Goal: Information Seeking & Learning: Understand process/instructions

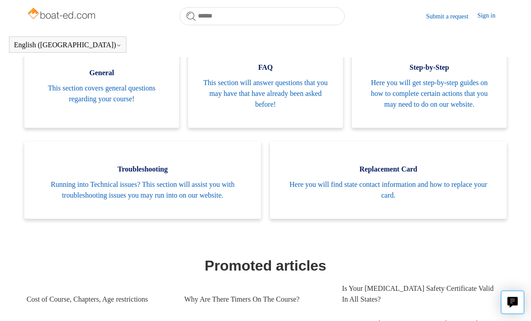
scroll to position [195, 0]
click at [399, 182] on span "Here you will find state contact information and how to replace your card." at bounding box center [388, 190] width 210 height 22
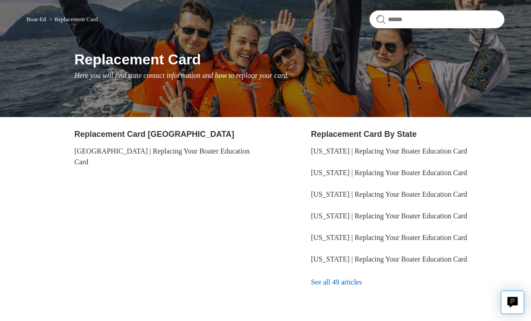
scroll to position [69, 0]
click at [349, 284] on link "See all 49 articles" at bounding box center [407, 282] width 193 height 24
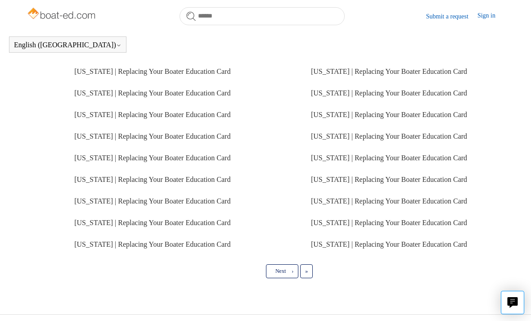
scroll to position [297, 0]
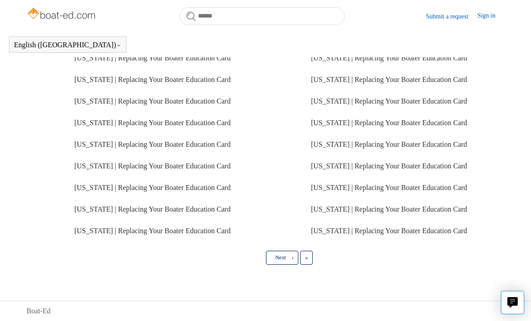
click at [286, 264] on link "Next ›" at bounding box center [282, 257] width 32 height 13
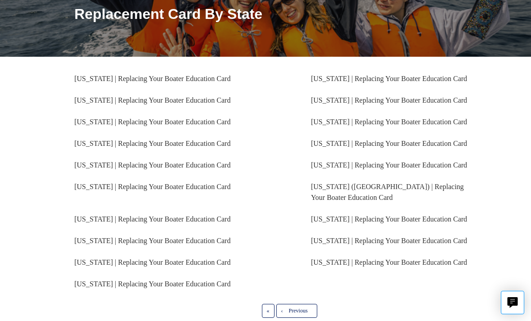
scroll to position [139, 0]
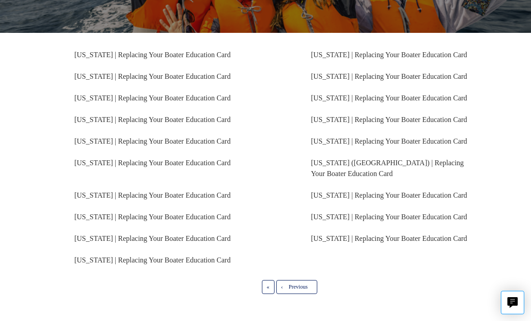
click at [126, 165] on link "Florida | Replacing Your Boater Education Card" at bounding box center [152, 163] width 156 height 8
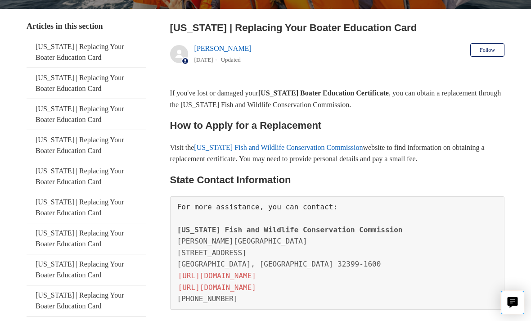
scroll to position [163, 0]
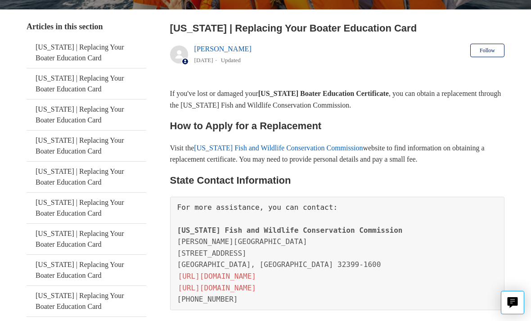
click at [299, 148] on link "[US_STATE] Fish and Wildlife Conservation Commission" at bounding box center [278, 148] width 169 height 8
